Goal: Check status: Check status

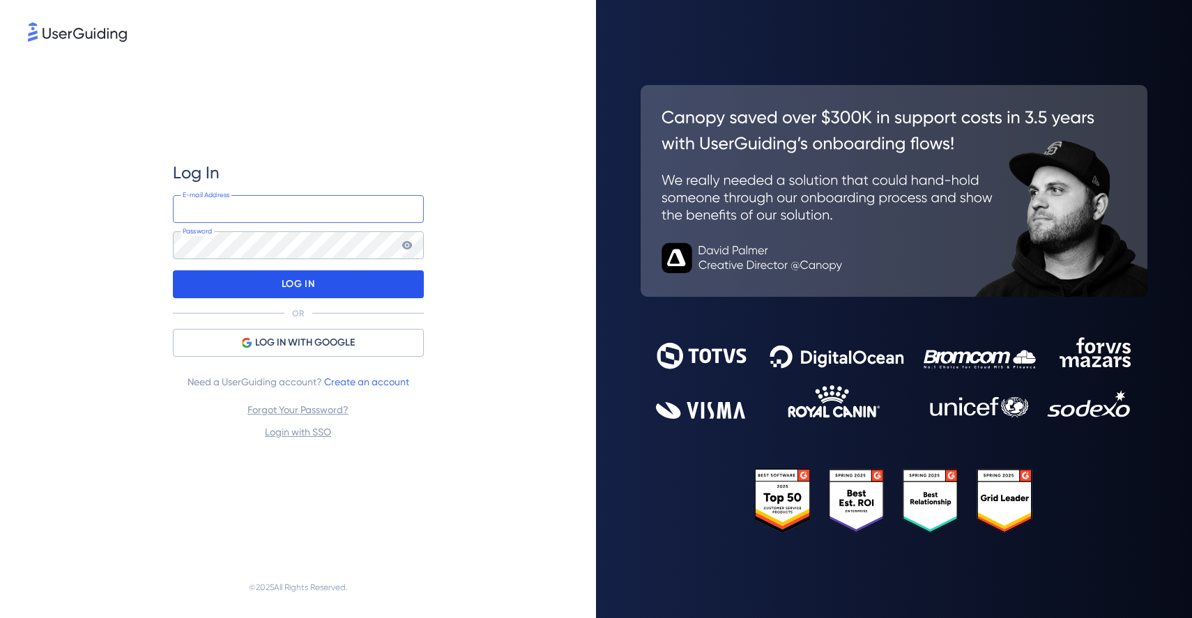
type input "[EMAIL_ADDRESS][DOMAIN_NAME]"
click at [277, 281] on div "LOG IN" at bounding box center [298, 284] width 251 height 28
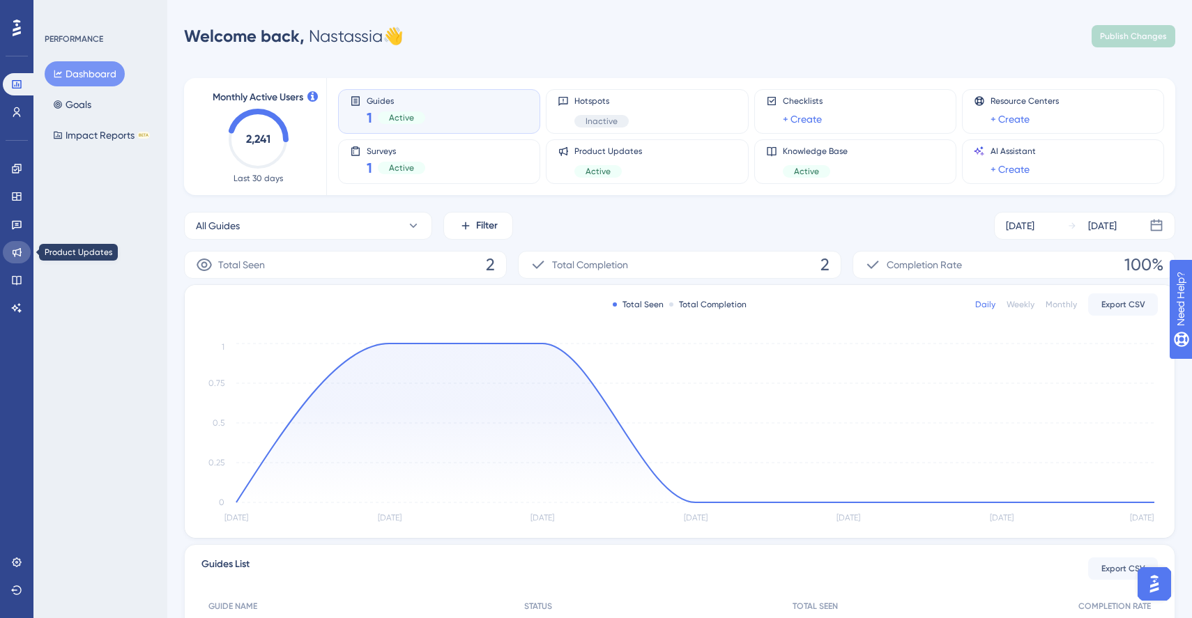
click at [20, 260] on link at bounding box center [17, 252] width 28 height 22
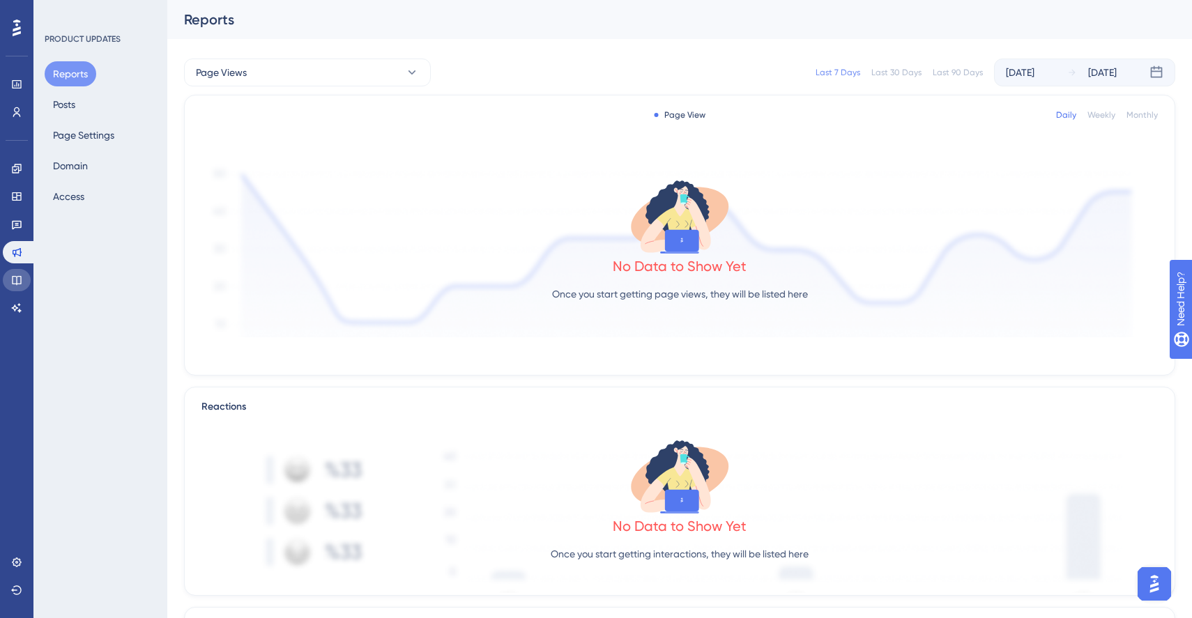
click at [17, 273] on link at bounding box center [17, 280] width 28 height 22
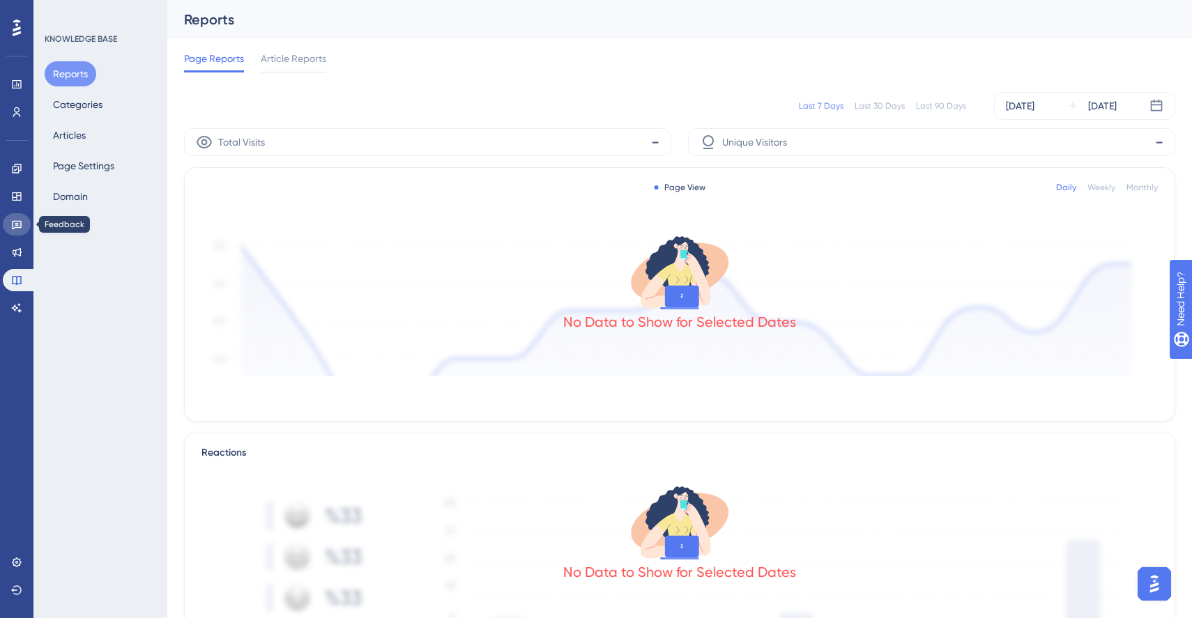
click at [12, 230] on link at bounding box center [17, 224] width 28 height 22
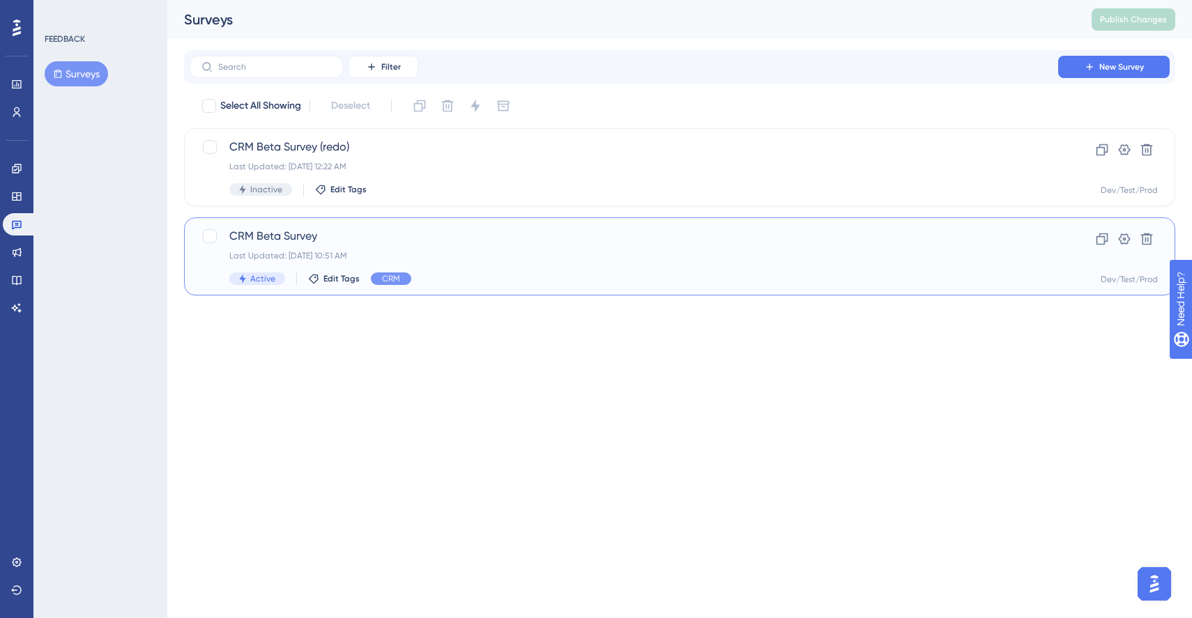
click at [387, 249] on div "CRM Beta Survey Last Updated: [DATE] 10:51 AM Active Edit Tags CRM" at bounding box center [623, 256] width 789 height 57
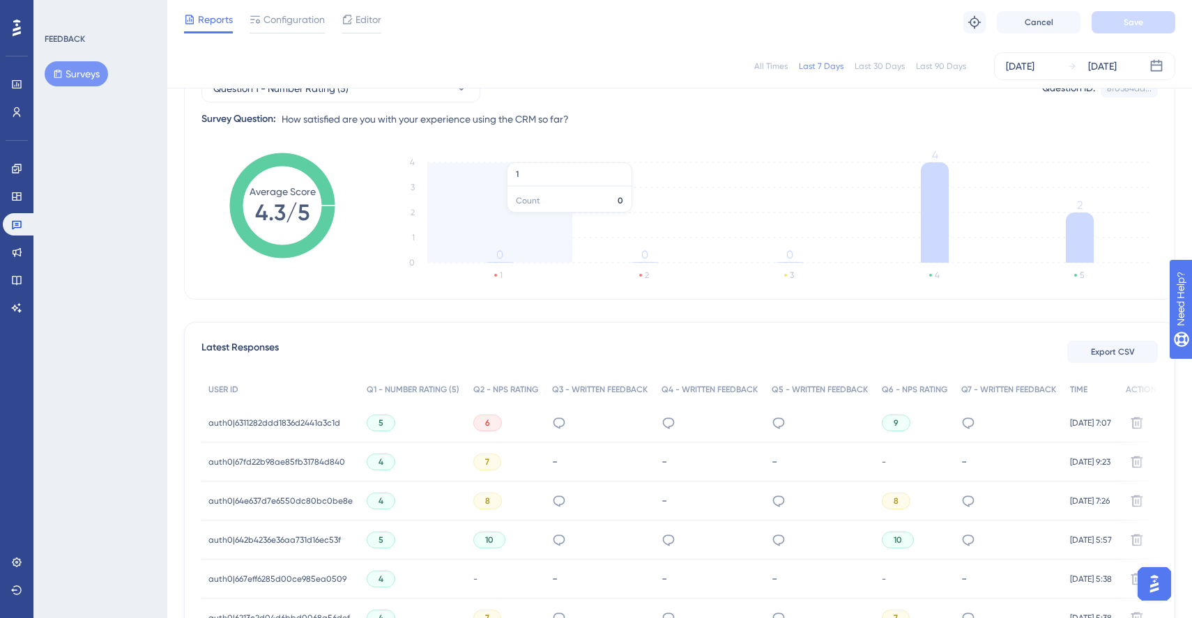
scroll to position [130, 0]
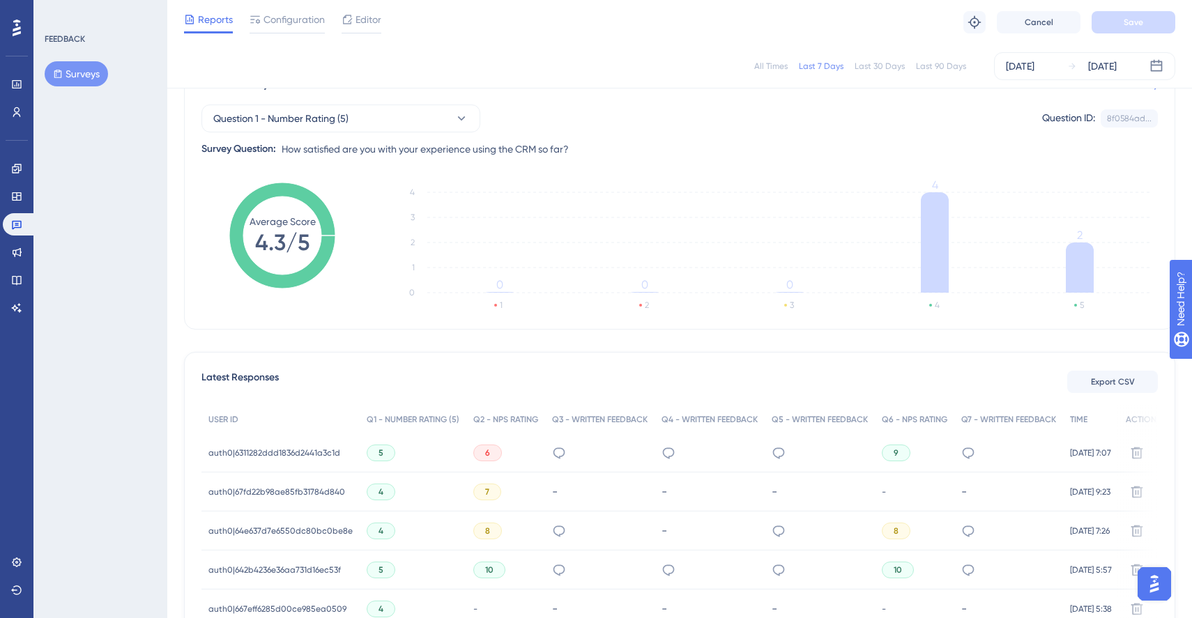
click at [872, 63] on div "Last 30 Days" at bounding box center [880, 66] width 50 height 11
click at [825, 63] on div "Last 7 Days" at bounding box center [821, 66] width 45 height 11
